Goal: Task Accomplishment & Management: Complete application form

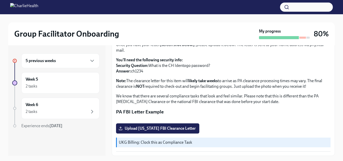
scroll to position [123, 0]
click at [194, 128] on span "Upload [US_STATE] FBI Clearance Letter" at bounding box center [158, 128] width 76 height 5
click at [0, 0] on input "Upload [US_STATE] FBI Clearance Letter" at bounding box center [0, 0] width 0 height 0
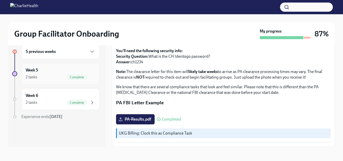
click at [82, 79] on span "Complete" at bounding box center [77, 77] width 20 height 4
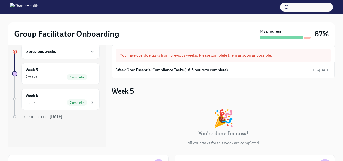
click at [88, 53] on div "5 previous weeks" at bounding box center [61, 52] width 70 height 6
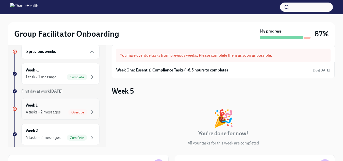
click at [72, 114] on div "Overdue" at bounding box center [77, 112] width 19 height 6
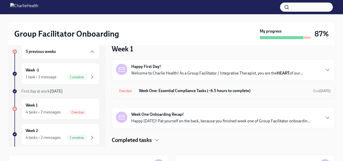
click at [236, 91] on h6 "Week One: Essential Compliance Tasks (~6.5 hours to complete)" at bounding box center [224, 91] width 170 height 6
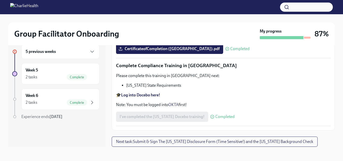
scroll to position [1155, 0]
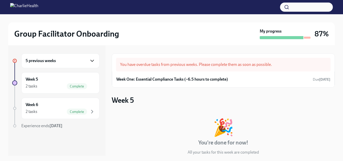
click at [94, 62] on icon "button" at bounding box center [92, 61] width 6 height 6
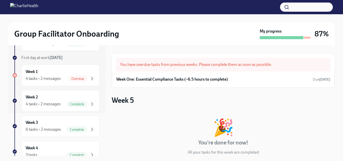
scroll to position [41, 0]
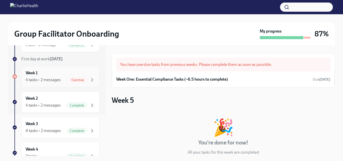
click at [84, 78] on div "Overdue" at bounding box center [81, 80] width 27 height 6
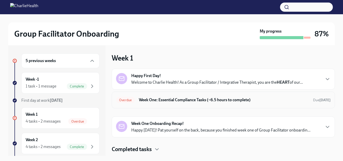
click at [310, 102] on div "Overdue Week One: Essential Compliance Tasks (~6.5 hours to complete) Due [DATE]" at bounding box center [223, 100] width 215 height 8
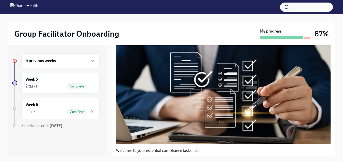
scroll to position [16, 0]
